Goal: Task Accomplishment & Management: Use online tool/utility

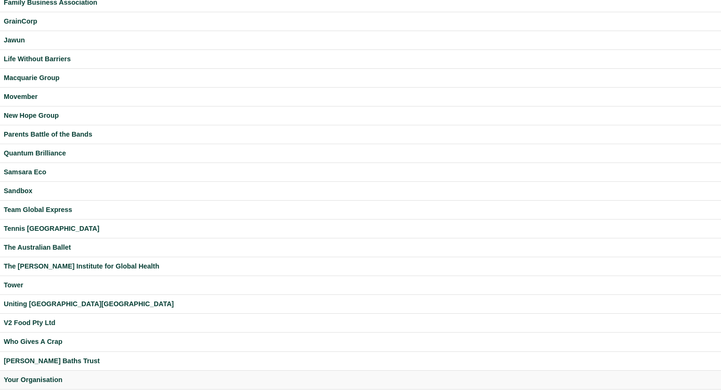
scroll to position [228, 0]
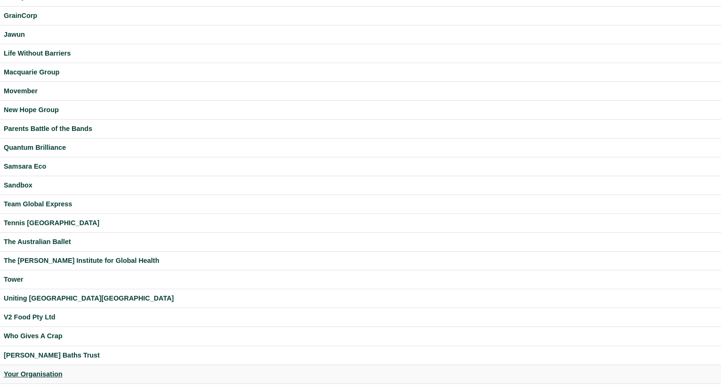
click at [43, 371] on div "Your Organisation" at bounding box center [360, 374] width 713 height 11
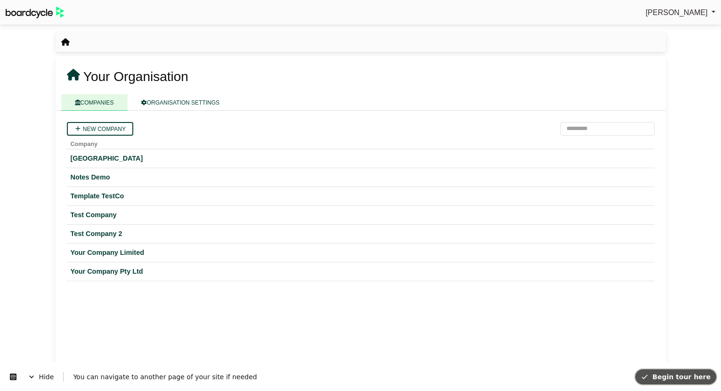
click at [671, 378] on span "Begin tour here" at bounding box center [676, 377] width 70 height 8
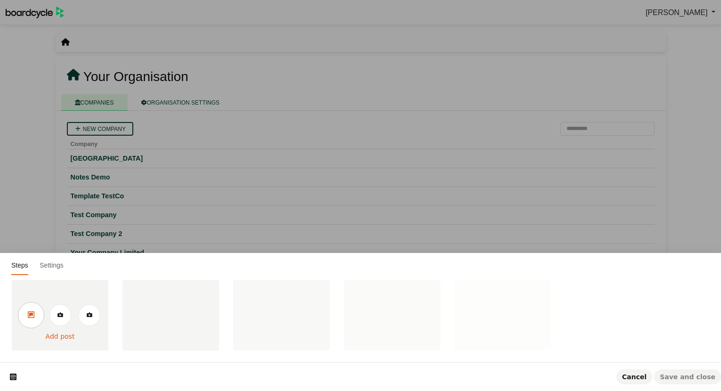
click at [34, 315] on link at bounding box center [31, 315] width 26 height 26
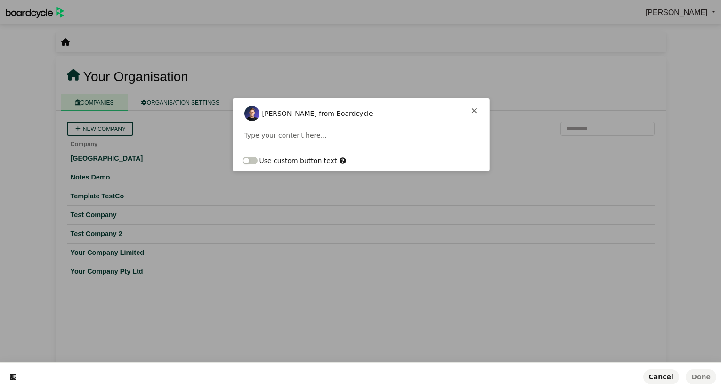
click at [364, 113] on div "[PERSON_NAME] from Boardcycle This button doesn't work while you're creating yo…" at bounding box center [361, 113] width 256 height 15
click at [331, 133] on p at bounding box center [361, 134] width 234 height 9
click at [224, 137] on icon "button" at bounding box center [225, 141] width 8 height 8
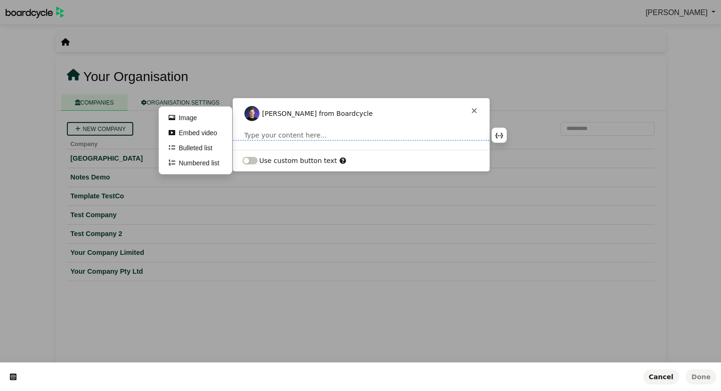
click at [400, 131] on p at bounding box center [361, 134] width 234 height 9
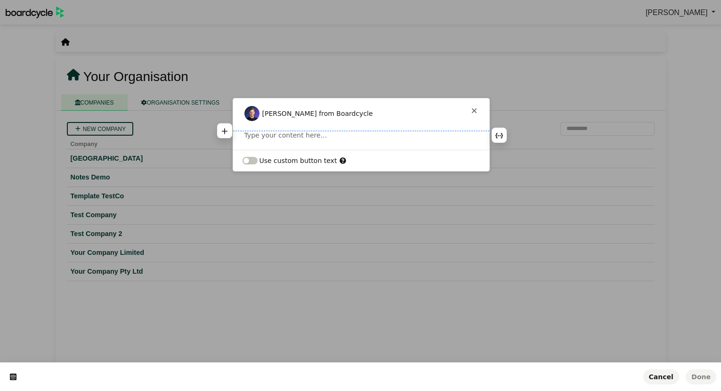
click at [398, 130] on p at bounding box center [361, 134] width 234 height 9
click at [316, 137] on p at bounding box center [361, 134] width 234 height 9
click at [323, 0] on html "**********" at bounding box center [360, 0] width 721 height 0
click at [704, 380] on span "Done" at bounding box center [700, 377] width 19 height 8
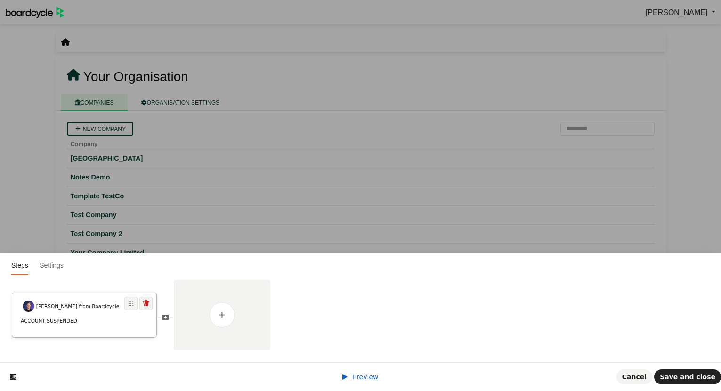
click at [97, 311] on div "[PERSON_NAME] from Boardcycle" at bounding box center [73, 308] width 123 height 17
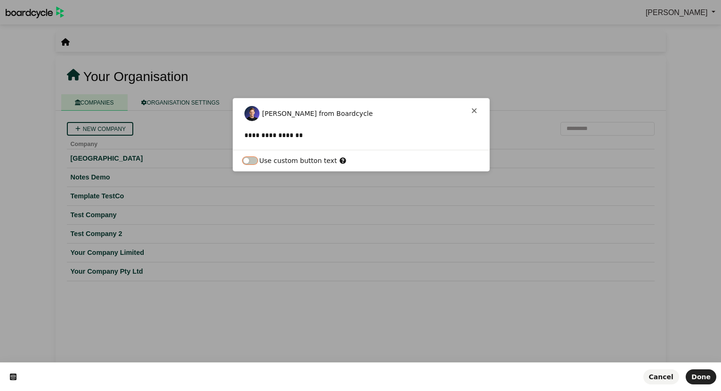
click at [256, 162] on button "button" at bounding box center [249, 161] width 15 height 8
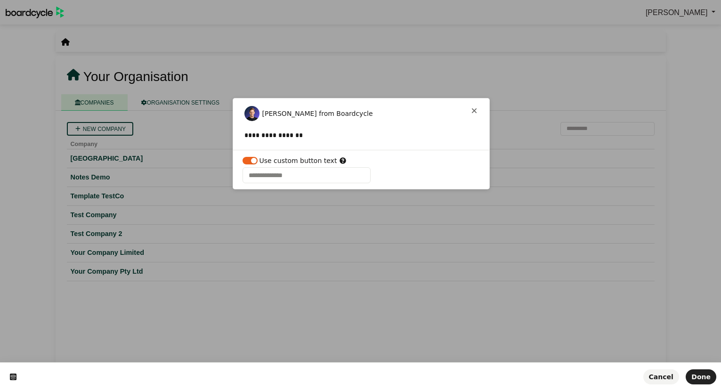
click at [242, 162] on div "Use custom button text" at bounding box center [361, 169] width 256 height 39
click at [249, 161] on button "button" at bounding box center [249, 161] width 15 height 8
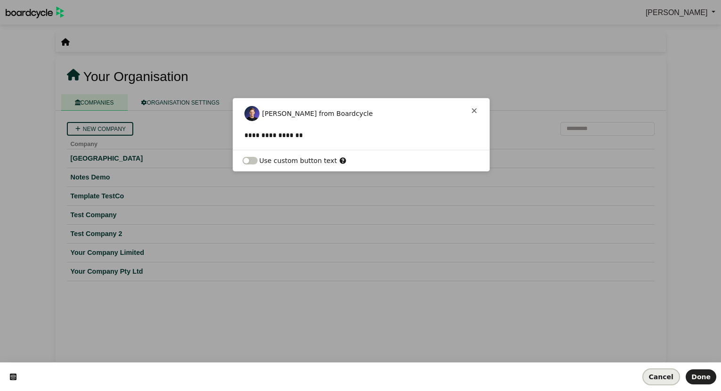
click at [669, 377] on span "Cancel" at bounding box center [661, 377] width 24 height 8
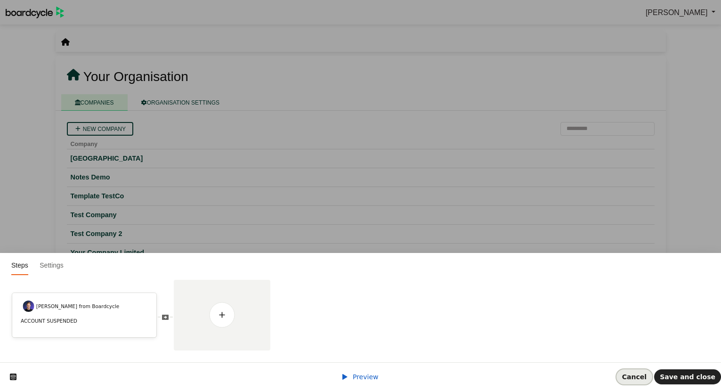
click at [635, 375] on span "Cancel" at bounding box center [634, 377] width 24 height 8
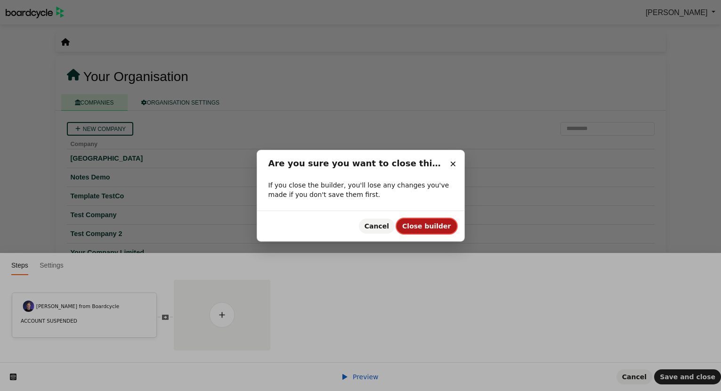
click at [434, 228] on span "Close builder" at bounding box center [426, 226] width 48 height 8
